Goal: Register for event/course

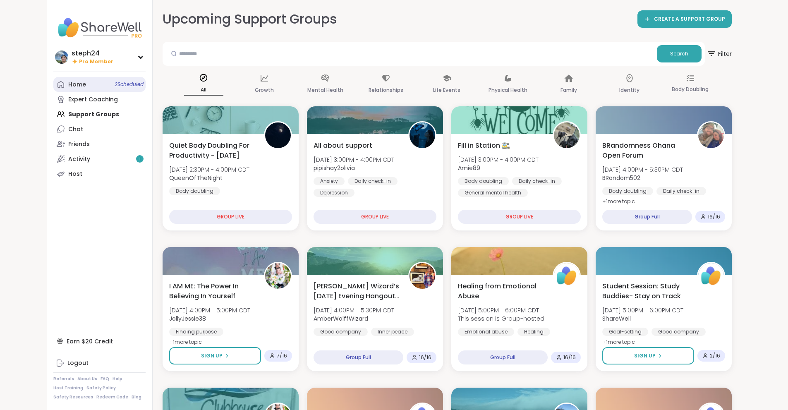
click at [68, 81] on div "Home 2 Scheduled" at bounding box center [77, 85] width 18 height 8
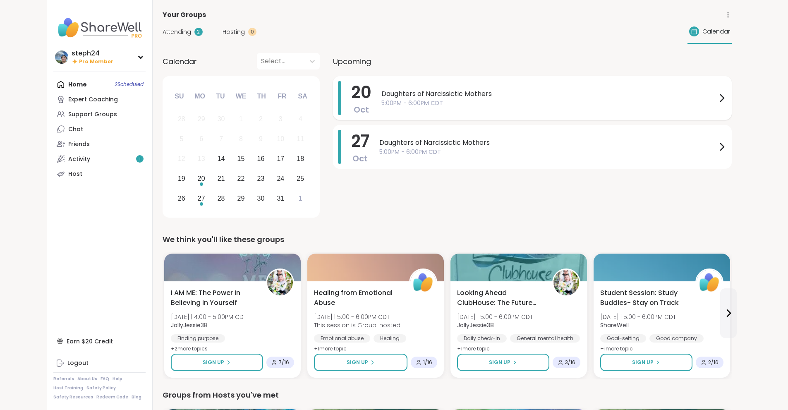
click at [404, 107] on div "Daughters of Narcissictic Mothers 5:00PM - 6:00PM CDT" at bounding box center [553, 98] width 345 height 34
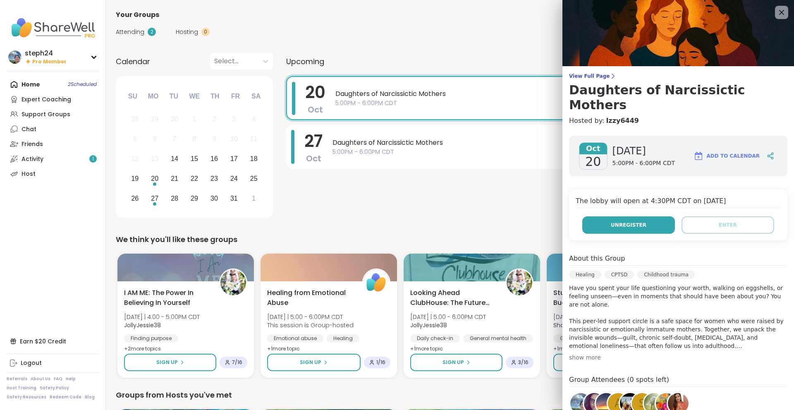
click at [647, 216] on button "Unregister" at bounding box center [628, 224] width 93 height 17
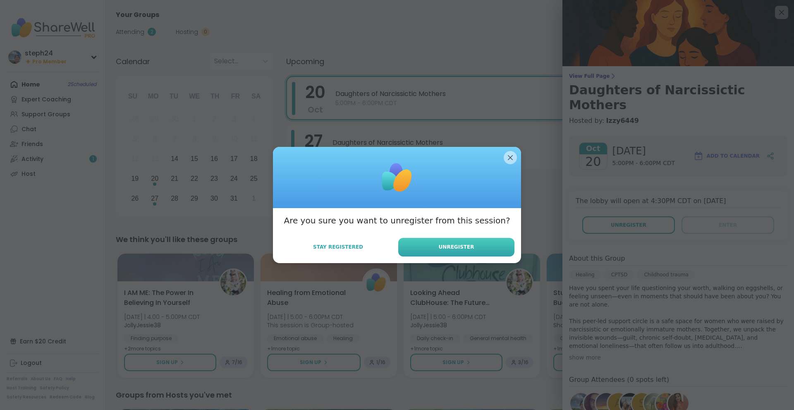
click at [433, 248] on button "Unregister" at bounding box center [456, 247] width 116 height 19
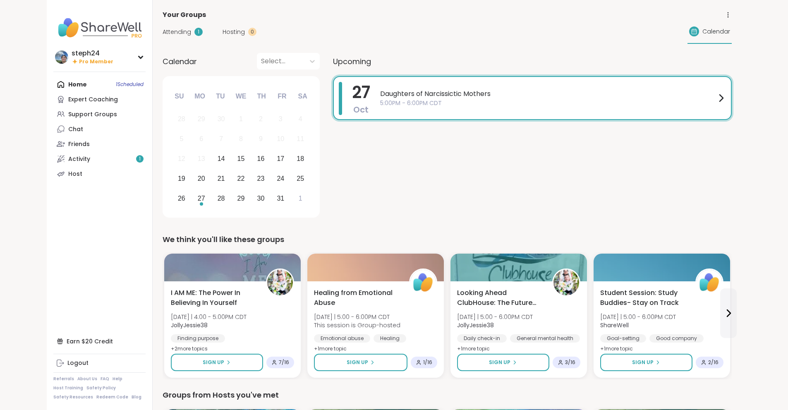
click at [64, 85] on div "Home 1 Scheduled Expert Coaching Support Groups Chat Friends Activity 1 Host" at bounding box center [99, 129] width 92 height 104
click at [53, 81] on div "Home 1 Scheduled Expert Coaching Support Groups Chat Friends Activity 1 Host" at bounding box center [99, 129] width 92 height 104
click at [53, 84] on div "Home 1 Scheduled Expert Coaching Support Groups Chat Friends Activity 1 Host" at bounding box center [99, 129] width 92 height 104
click at [198, 182] on div "20" at bounding box center [201, 178] width 7 height 11
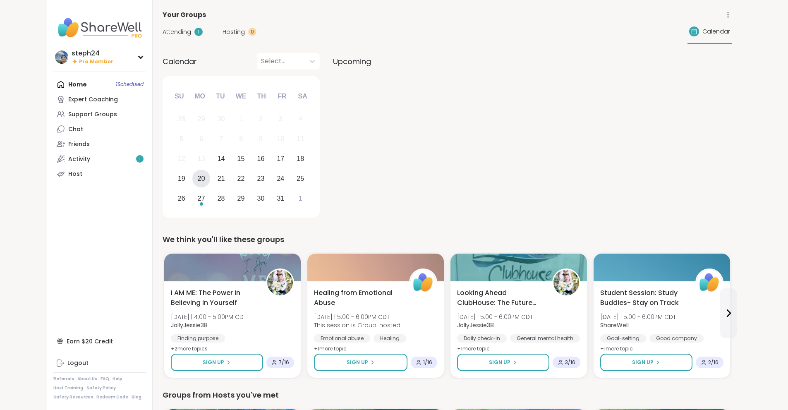
click at [198, 177] on div "20" at bounding box center [201, 178] width 7 height 11
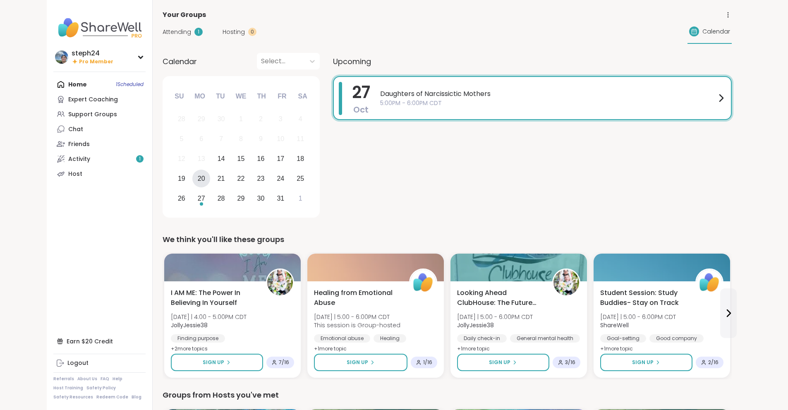
click at [198, 177] on div "20" at bounding box center [201, 178] width 7 height 11
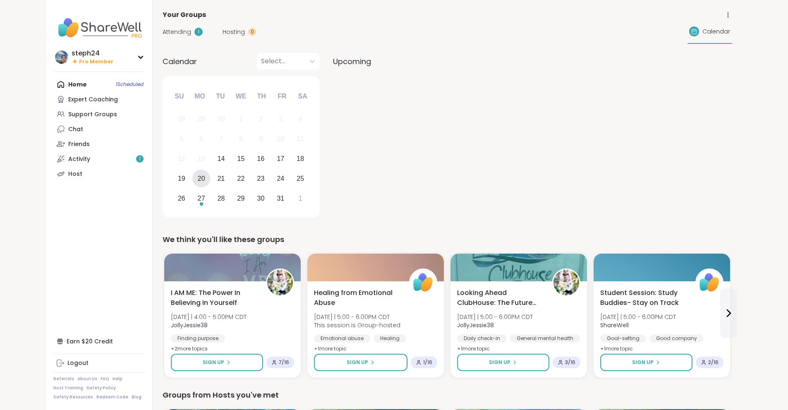
click at [172, 151] on div "12 13 14 15 16 17 18" at bounding box center [241, 159] width 138 height 20
click at [217, 154] on div "14" at bounding box center [220, 158] width 7 height 11
click at [198, 156] on div "13" at bounding box center [201, 158] width 7 height 11
click at [305, 62] on div at bounding box center [312, 61] width 15 height 15
click at [64, 127] on link "Chat" at bounding box center [99, 129] width 92 height 15
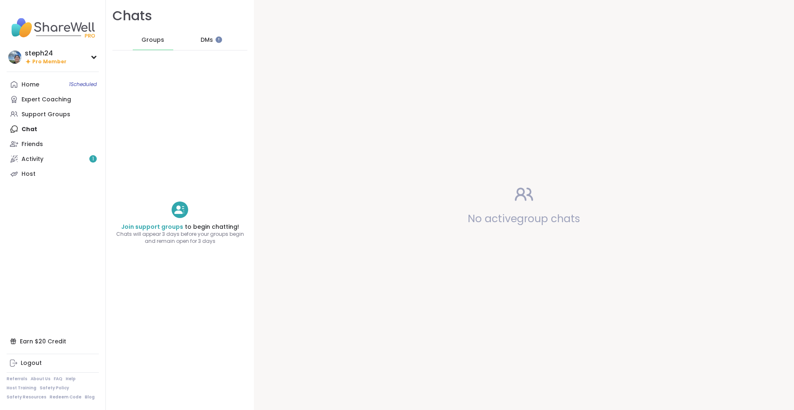
click at [200, 38] on span "DMs" at bounding box center [206, 40] width 12 height 8
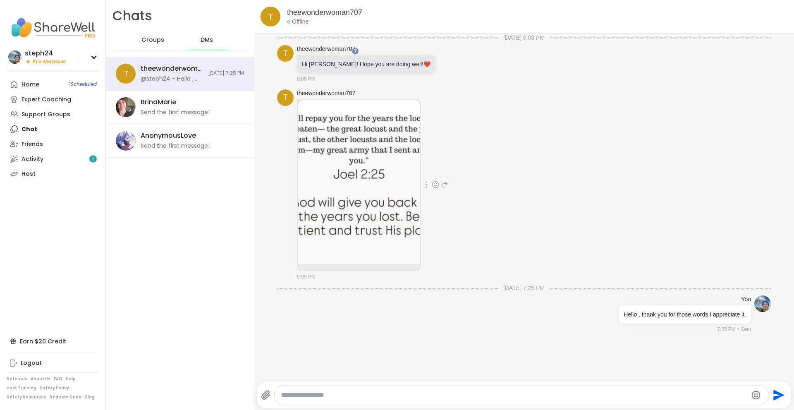
click at [518, 148] on div "t theewonderwoman707 9:09 PM" at bounding box center [524, 185] width 494 height 198
click at [64, 159] on link "Activity 1" at bounding box center [53, 158] width 92 height 15
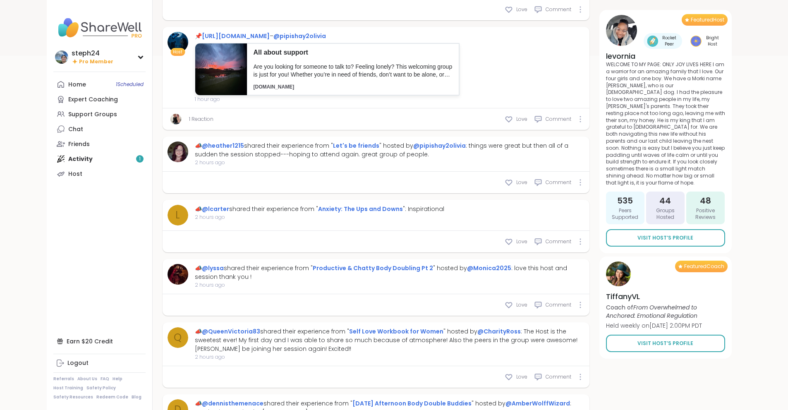
scroll to position [399, 0]
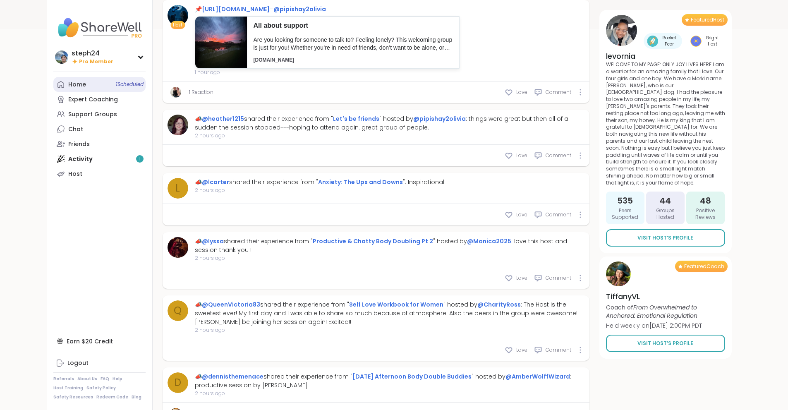
click at [53, 89] on link "Home 1 Scheduled" at bounding box center [99, 84] width 92 height 15
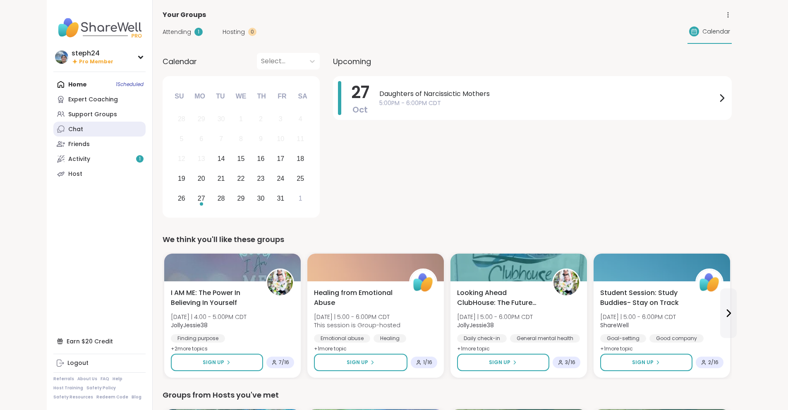
click at [53, 129] on link "Chat" at bounding box center [99, 129] width 92 height 15
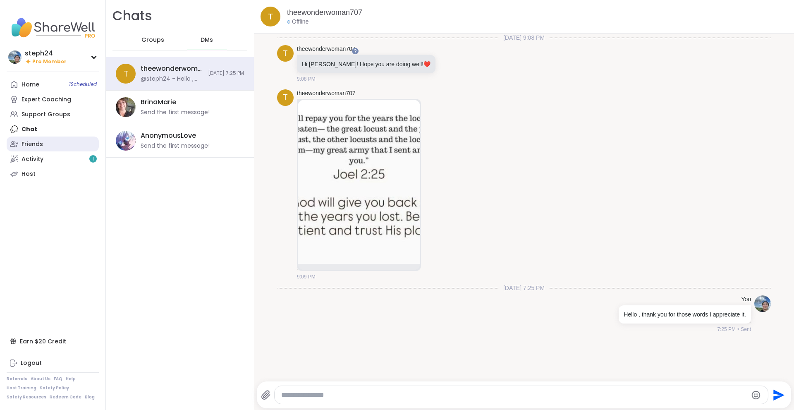
click at [34, 137] on link "Friends" at bounding box center [53, 143] width 92 height 15
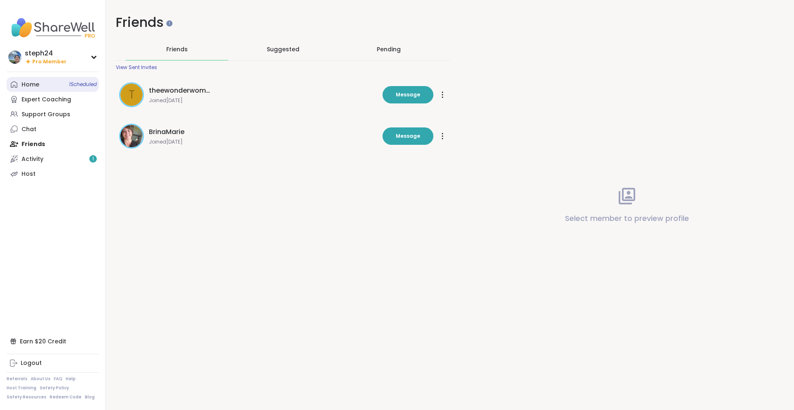
click at [29, 90] on link "Home 1 Scheduled" at bounding box center [53, 84] width 92 height 15
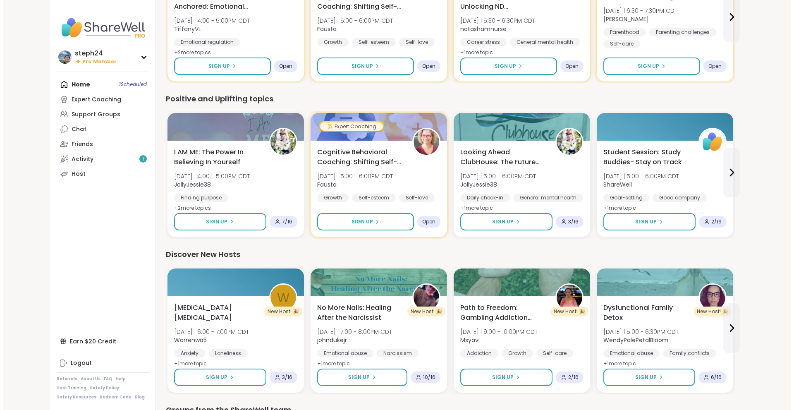
scroll to position [661, 0]
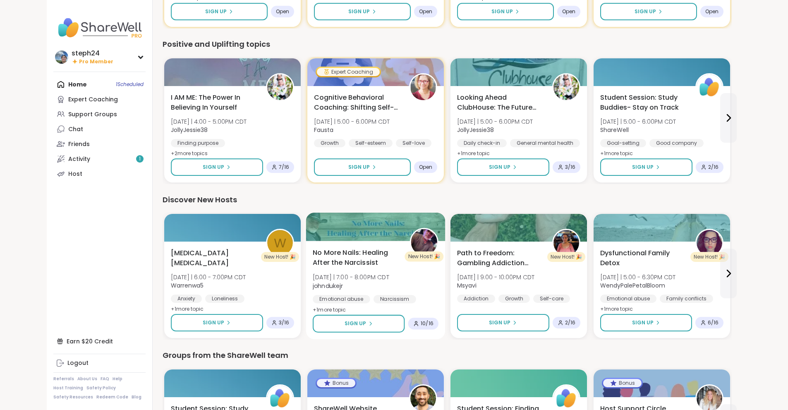
click at [313, 306] on span "+ 1 more topic" at bounding box center [329, 309] width 33 height 7
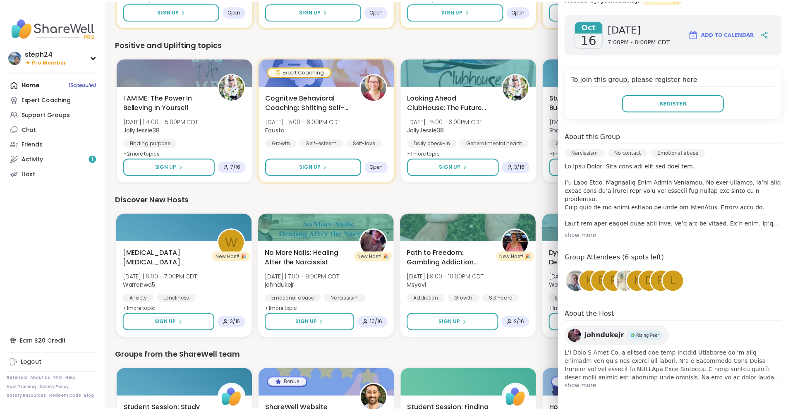
scroll to position [123, 0]
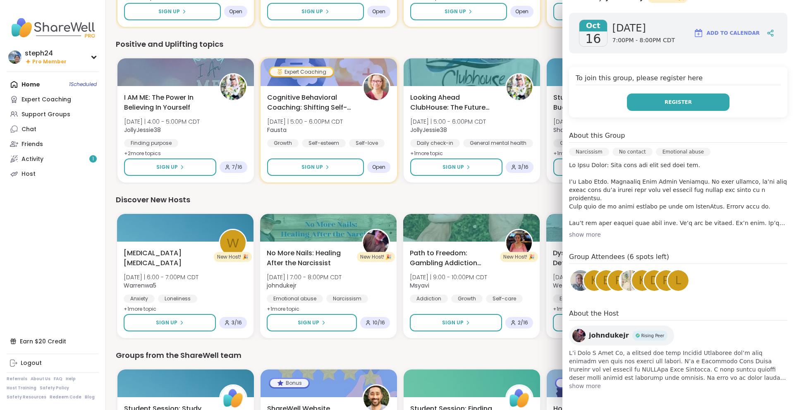
click at [637, 104] on button "Register" at bounding box center [678, 101] width 103 height 17
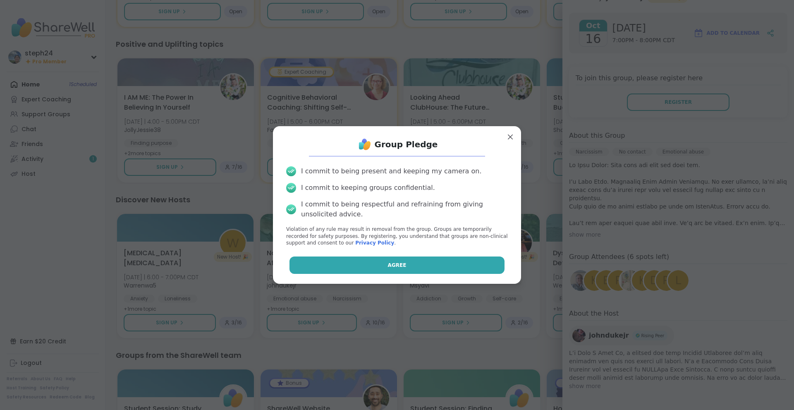
click at [396, 264] on span "Agree" at bounding box center [397, 264] width 19 height 7
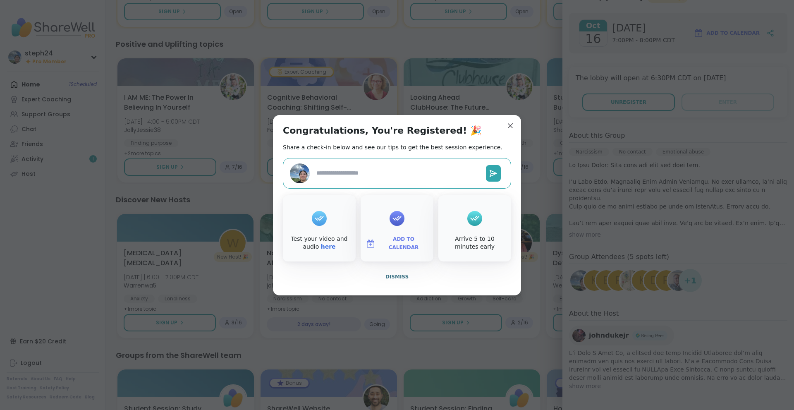
type textarea "*"
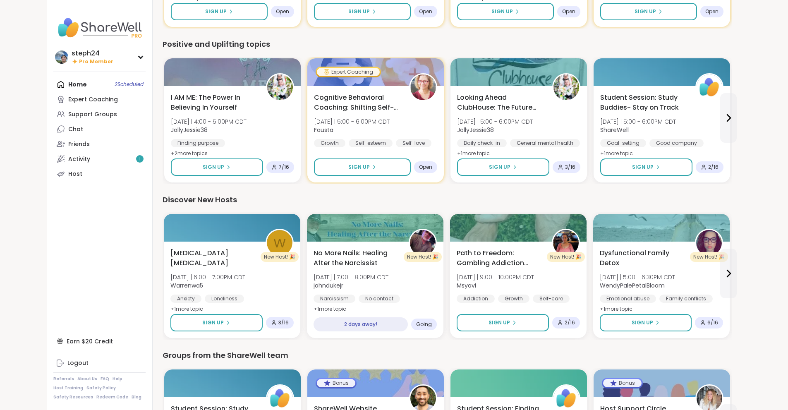
click at [489, 200] on div "Discover New Hosts" at bounding box center [446, 200] width 569 height 12
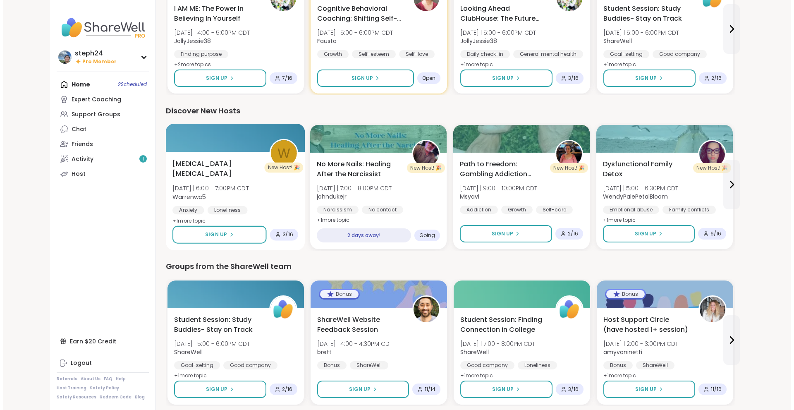
scroll to position [782, 0]
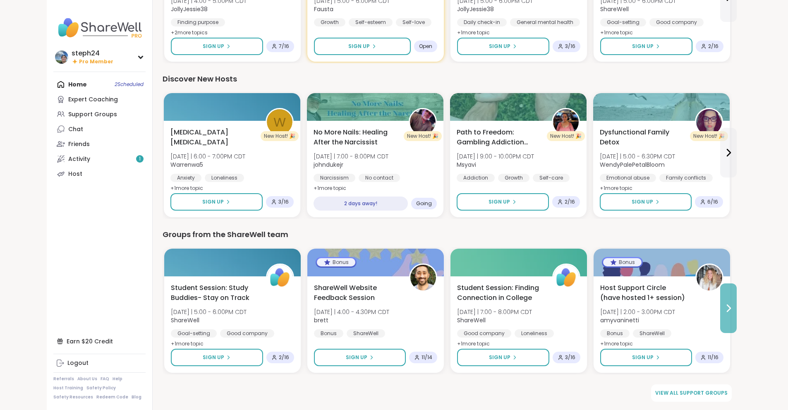
click at [736, 312] on button at bounding box center [728, 308] width 17 height 50
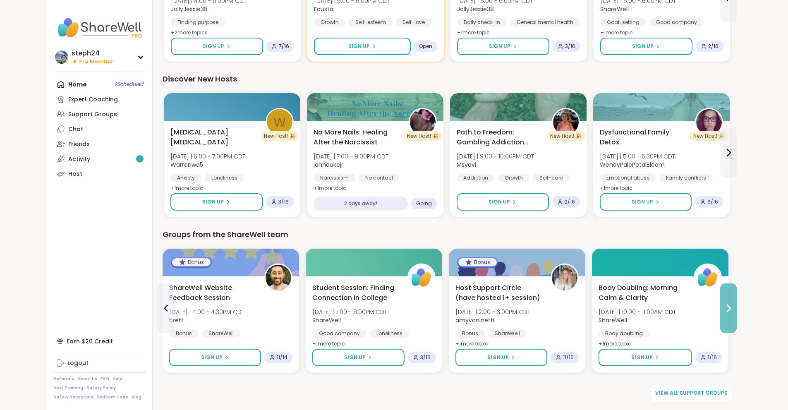
click at [736, 311] on button at bounding box center [728, 308] width 17 height 50
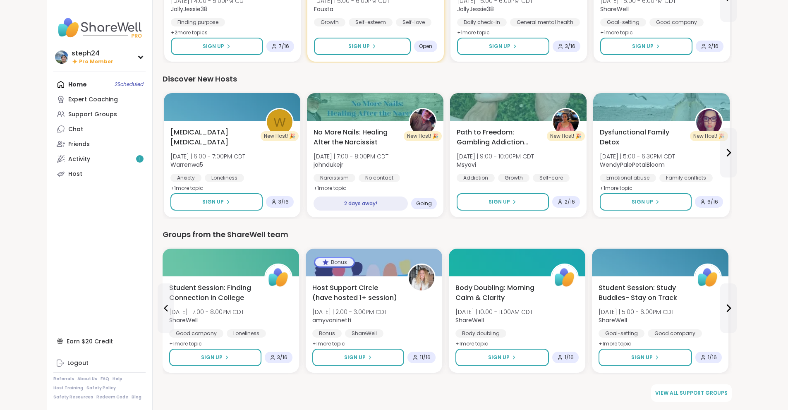
click at [766, 312] on span "[DATE] | 5:00 - 6:00PM CDT" at bounding box center [778, 312] width 77 height 8
